Goal: Check status: Check status

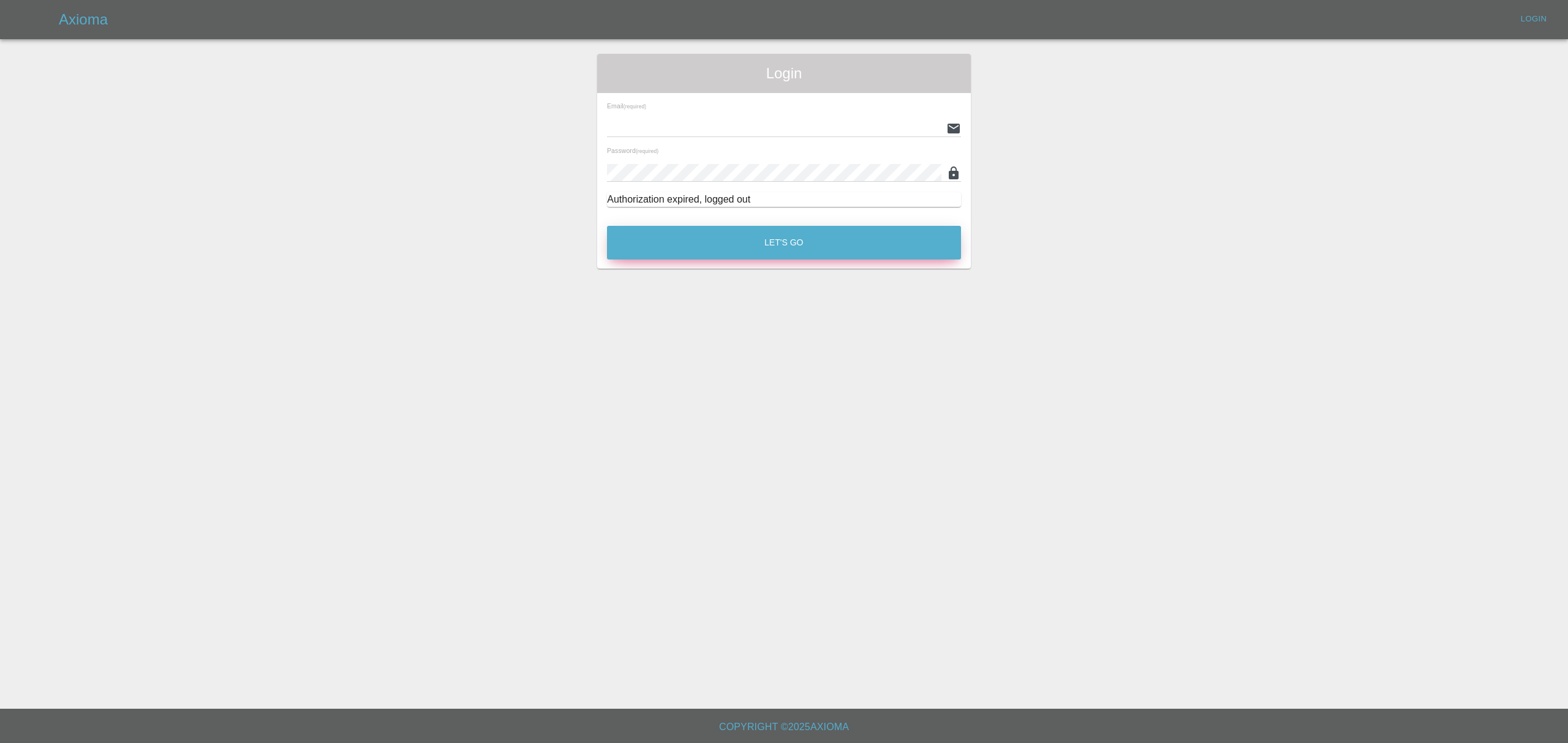
type input "stefano.sironi@axioma.co.uk"
click at [691, 238] on button "Let's Go" at bounding box center [784, 242] width 354 height 33
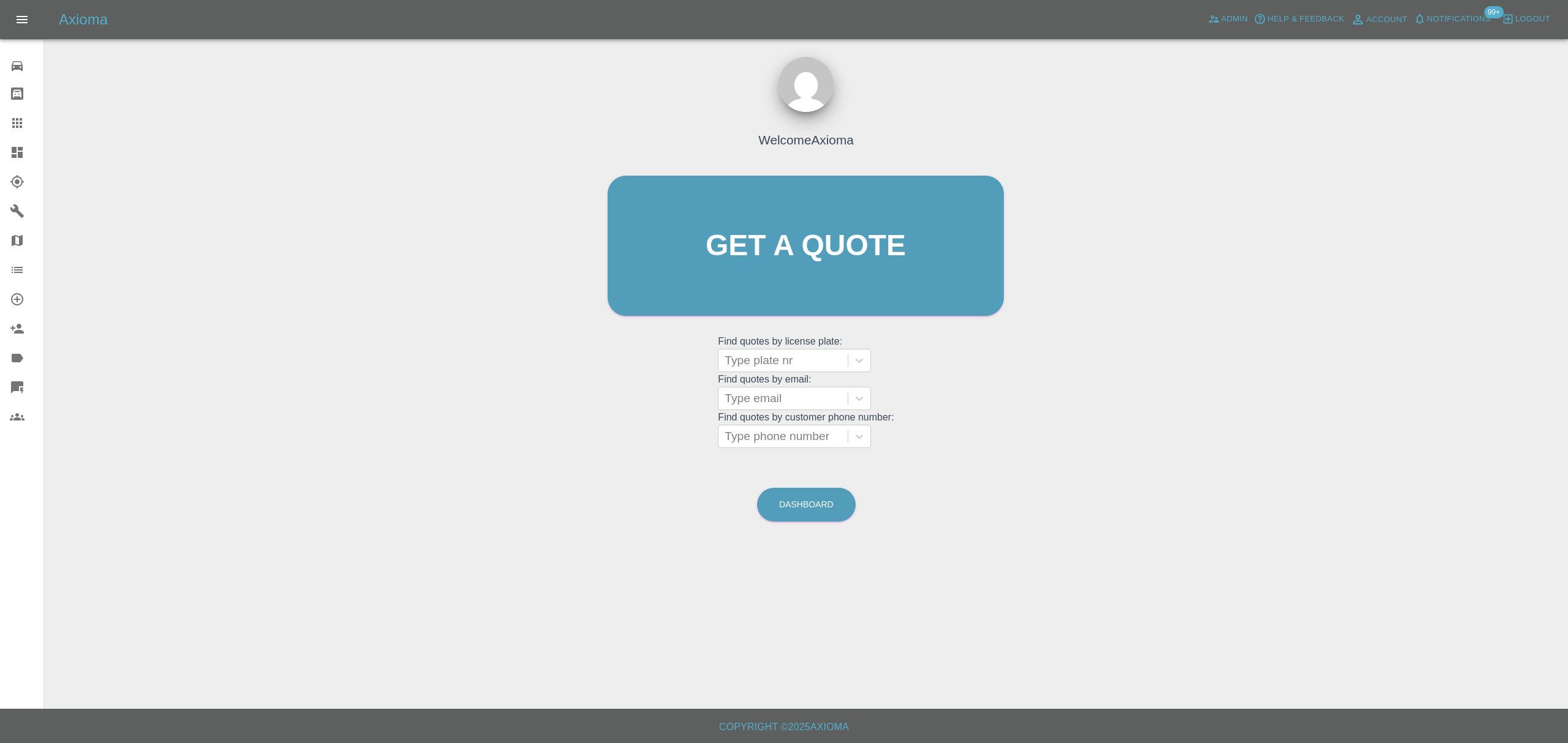
drag, startPoint x: 10, startPoint y: 150, endPoint x: 104, endPoint y: 175, distance: 97.3
click at [10, 150] on icon at bounding box center [17, 152] width 15 height 15
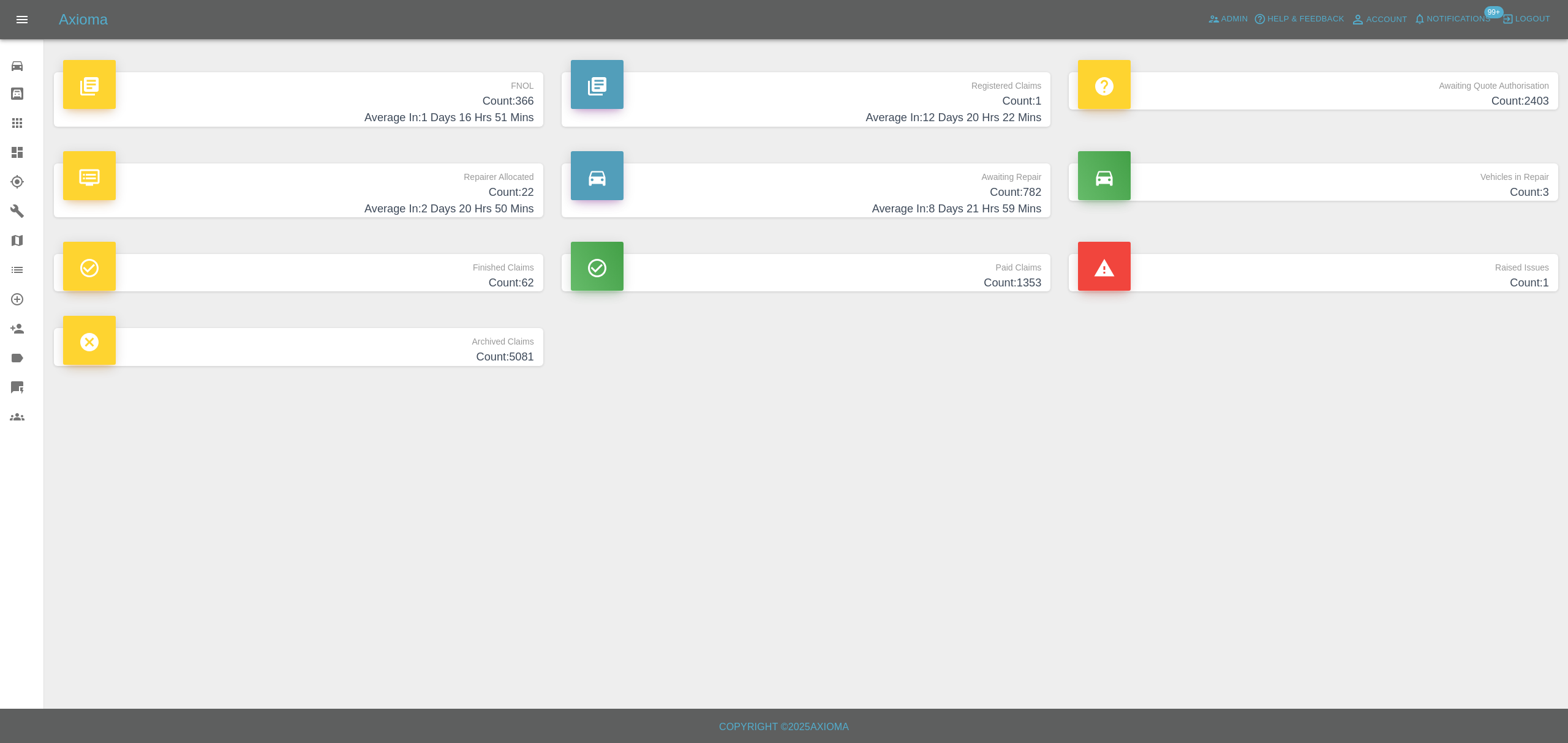
click at [440, 74] on p "FNOL" at bounding box center [298, 82] width 471 height 21
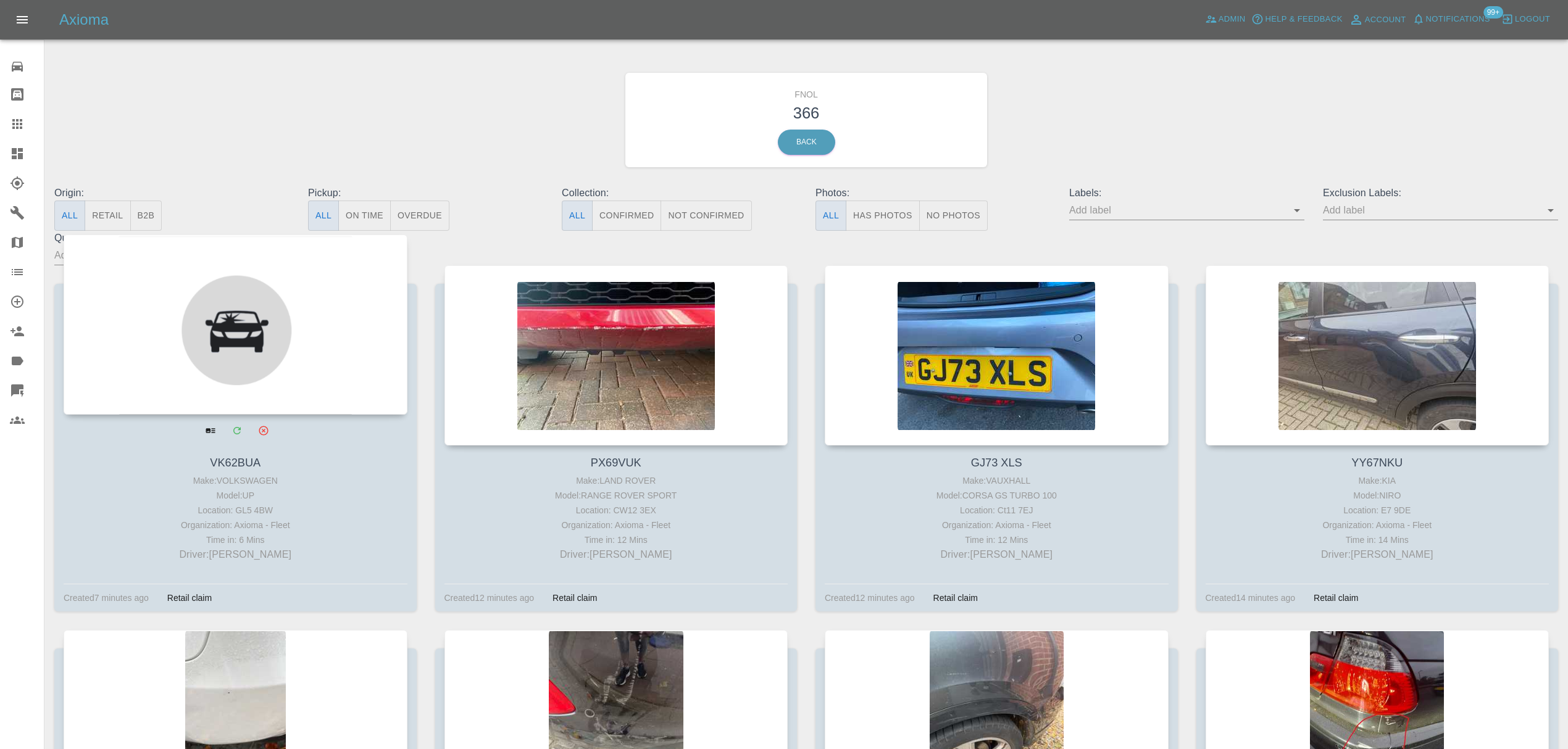
click at [305, 260] on div at bounding box center [235, 325] width 343 height 180
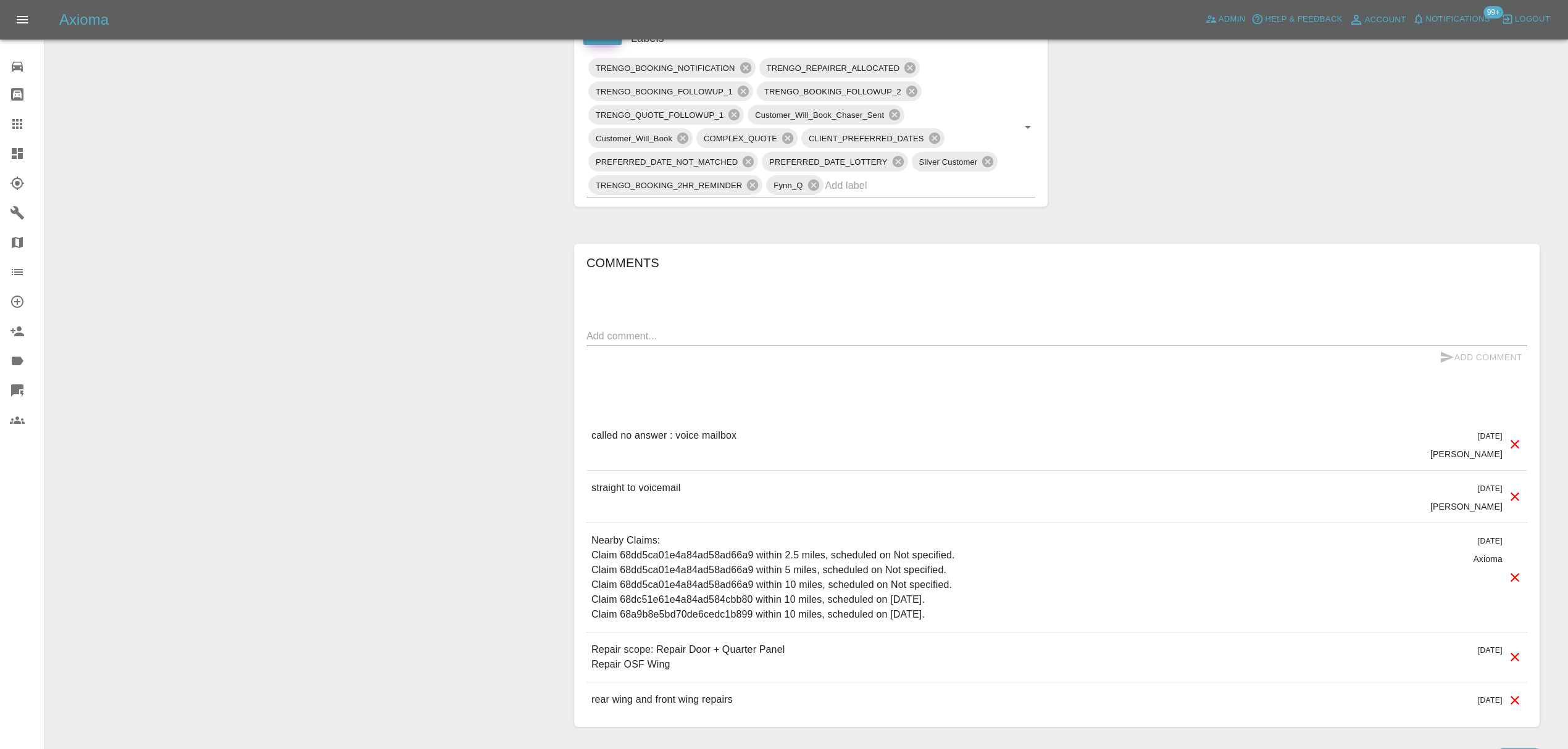
scroll to position [756, 0]
